Goal: Information Seeking & Learning: Learn about a topic

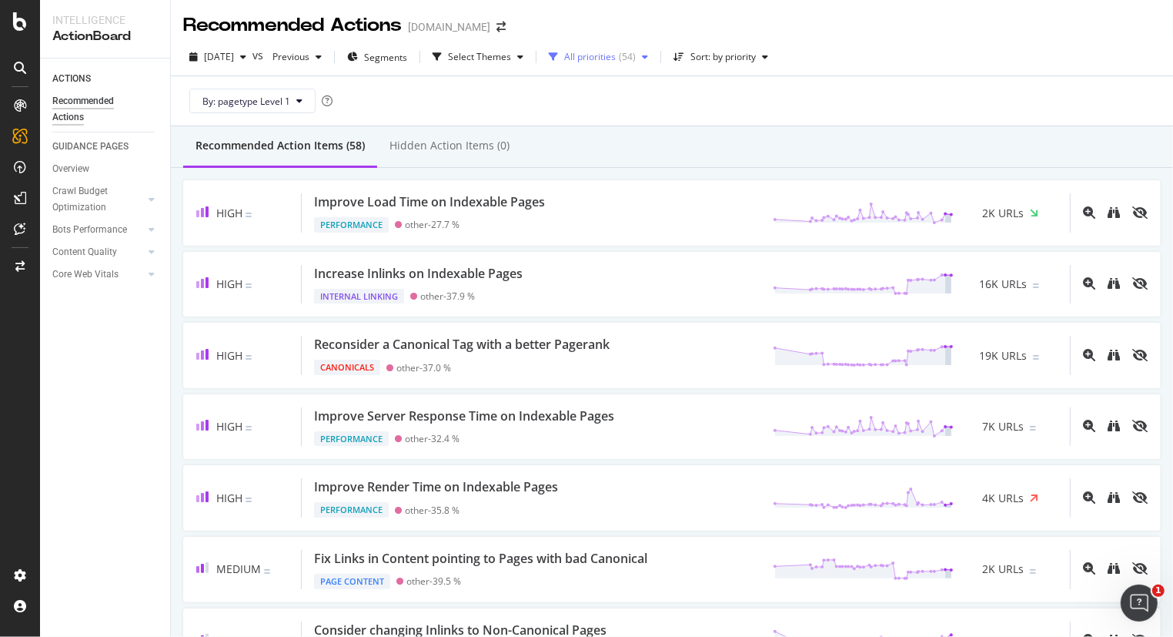
click at [616, 52] on div "All priorities" at bounding box center [590, 56] width 52 height 9
click at [590, 119] on div at bounding box center [591, 115] width 12 height 12
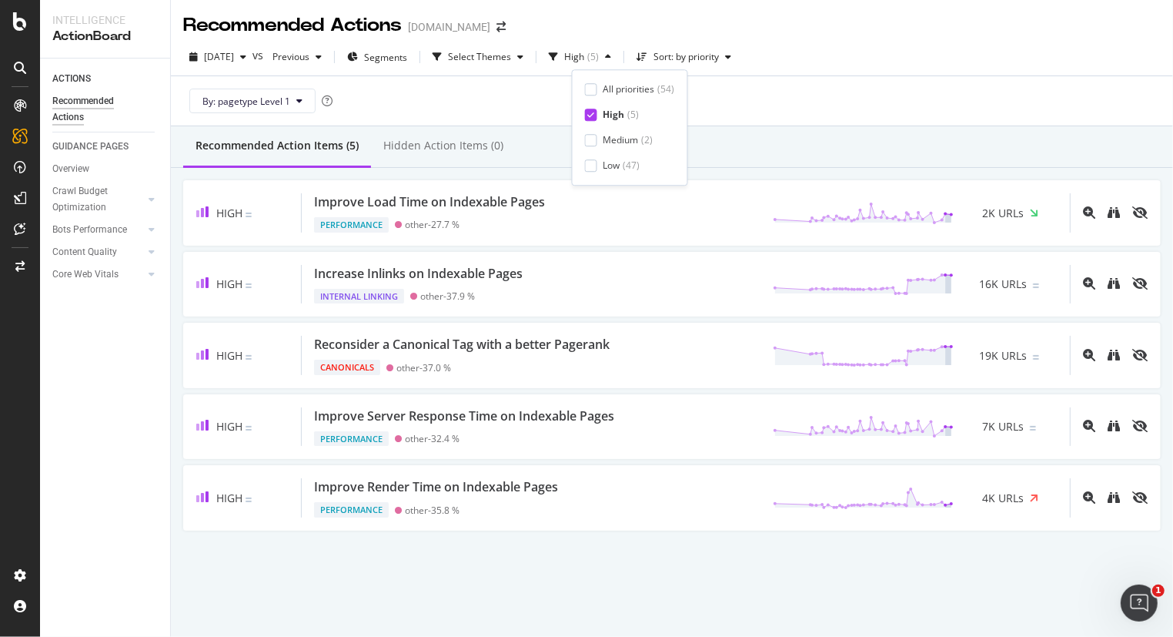
click at [989, 85] on div "By: pagetype Level 1" at bounding box center [672, 100] width 978 height 49
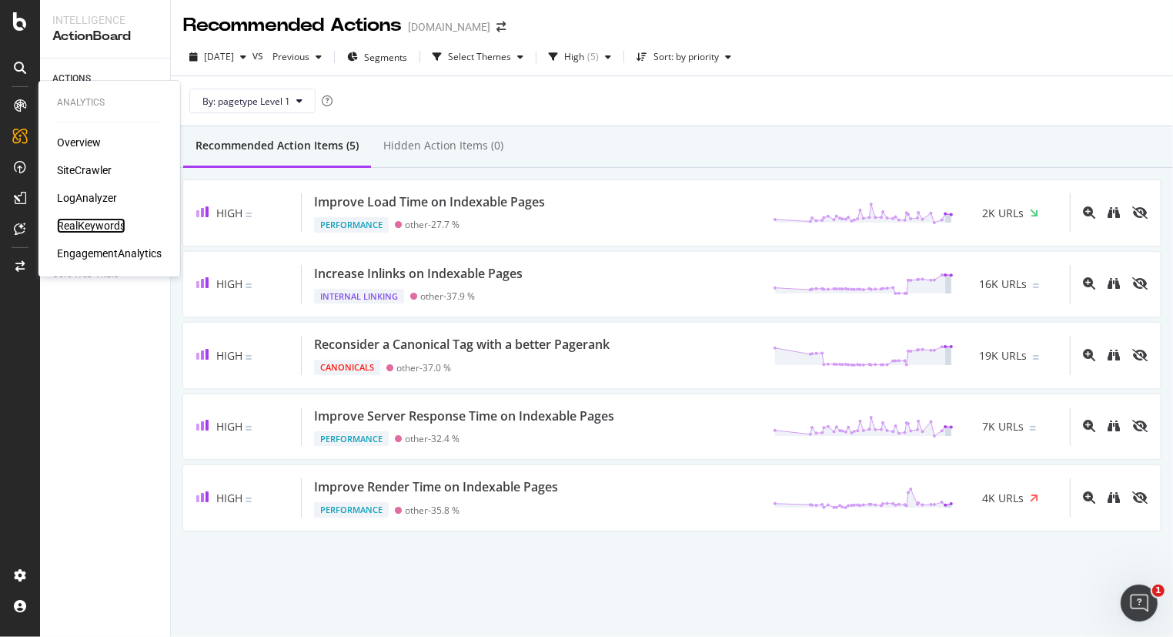
click at [73, 229] on div "RealKeywords" at bounding box center [91, 225] width 69 height 15
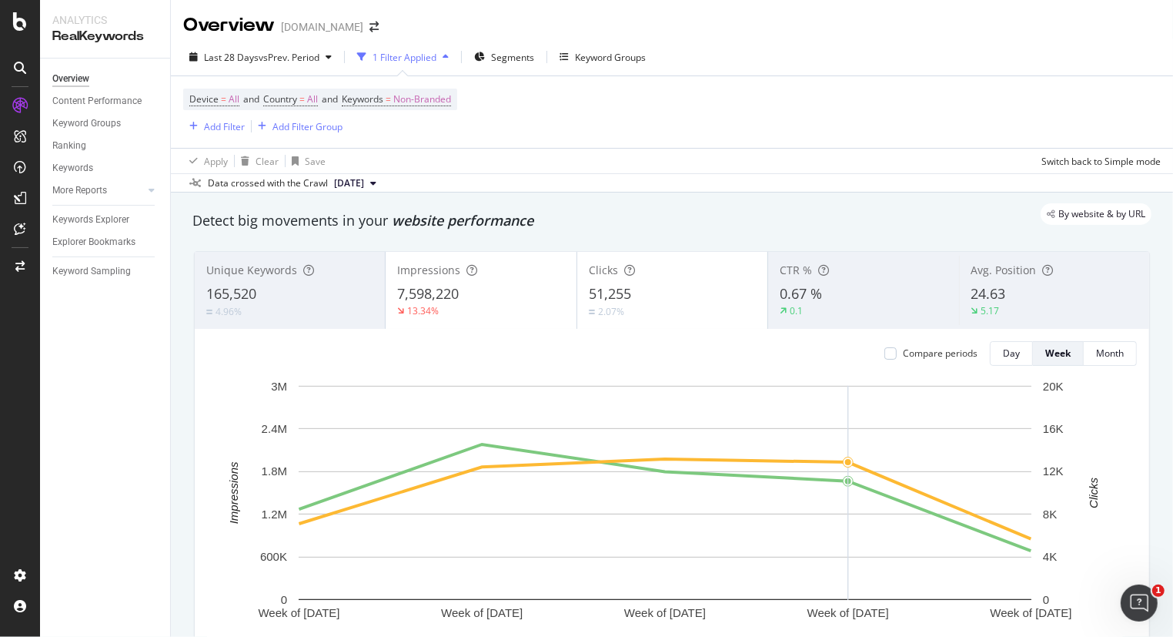
click at [800, 58] on div "Last 28 Days vs Prev. Period 1 Filter Applied Segments Keyword Groups" at bounding box center [672, 60] width 1002 height 31
